Goal: Task Accomplishment & Management: Manage account settings

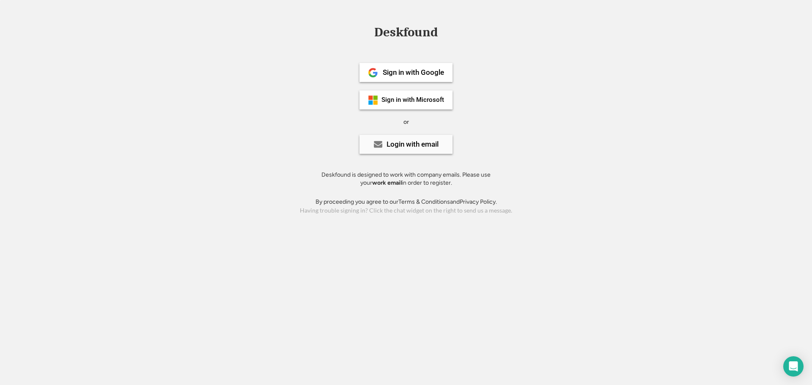
click at [426, 150] on div "Login with email" at bounding box center [406, 144] width 93 height 19
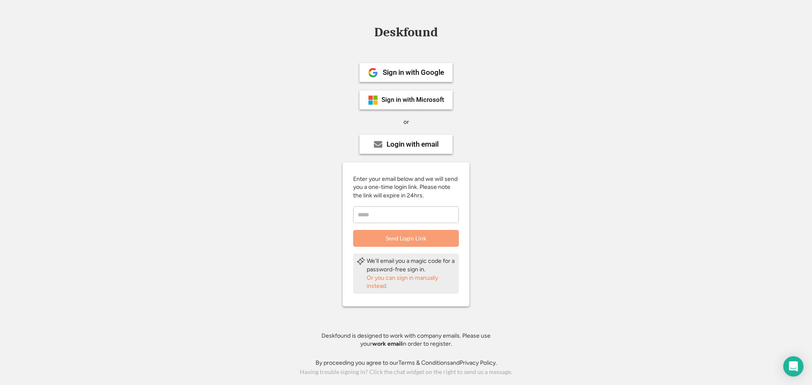
click at [403, 210] on input "email" at bounding box center [406, 214] width 106 height 17
click at [387, 283] on div "Or you can sign in manually instead." at bounding box center [411, 282] width 89 height 16
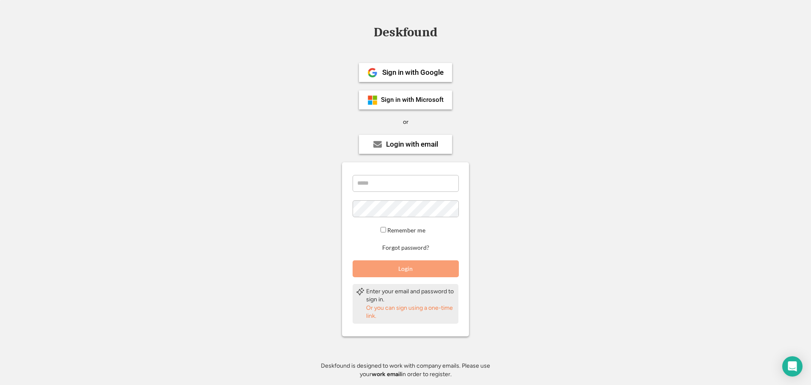
click at [402, 242] on div "Remember me Forgot password? Login" at bounding box center [405, 226] width 127 height 102
click at [402, 250] on button "Forgot password?" at bounding box center [405, 248] width 49 height 8
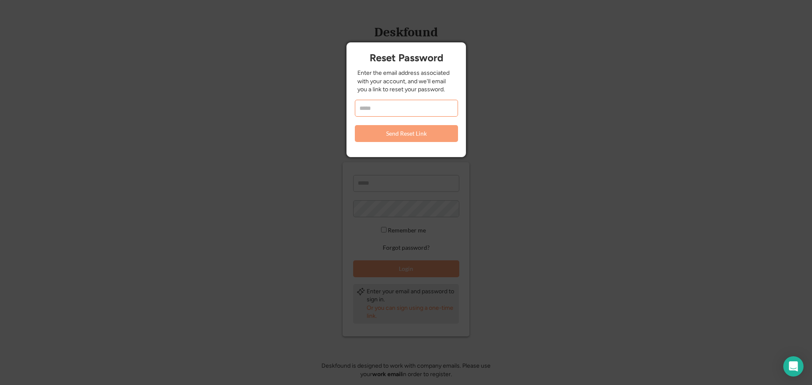
click at [402, 103] on input "email" at bounding box center [406, 108] width 103 height 17
type input "**********"
click at [397, 129] on button "Send Reset Link" at bounding box center [406, 133] width 103 height 17
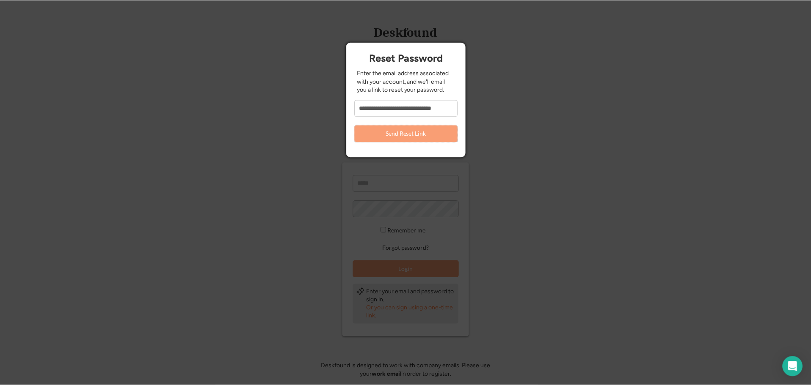
scroll to position [0, 0]
